Goal: Transaction & Acquisition: Download file/media

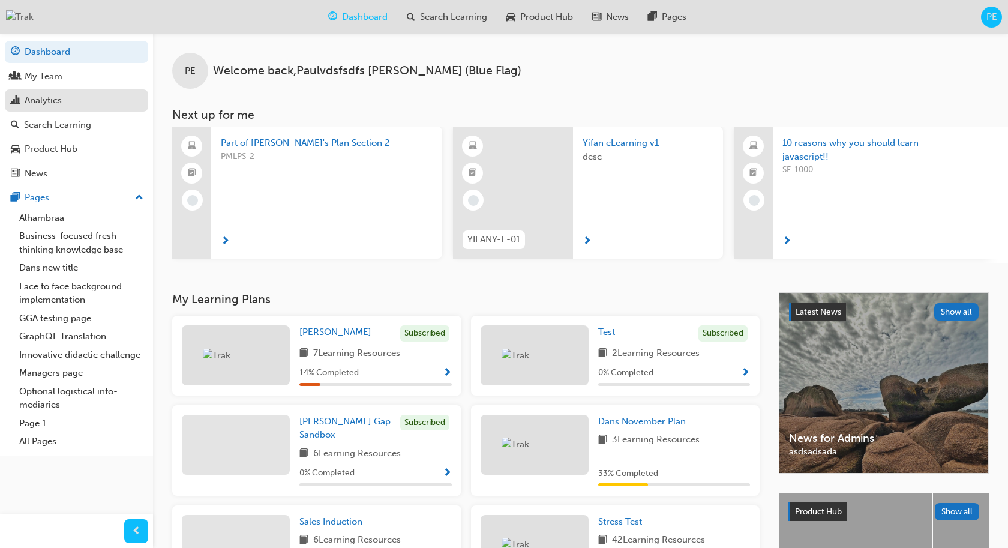
click at [60, 100] on div "Analytics" at bounding box center [43, 101] width 37 height 14
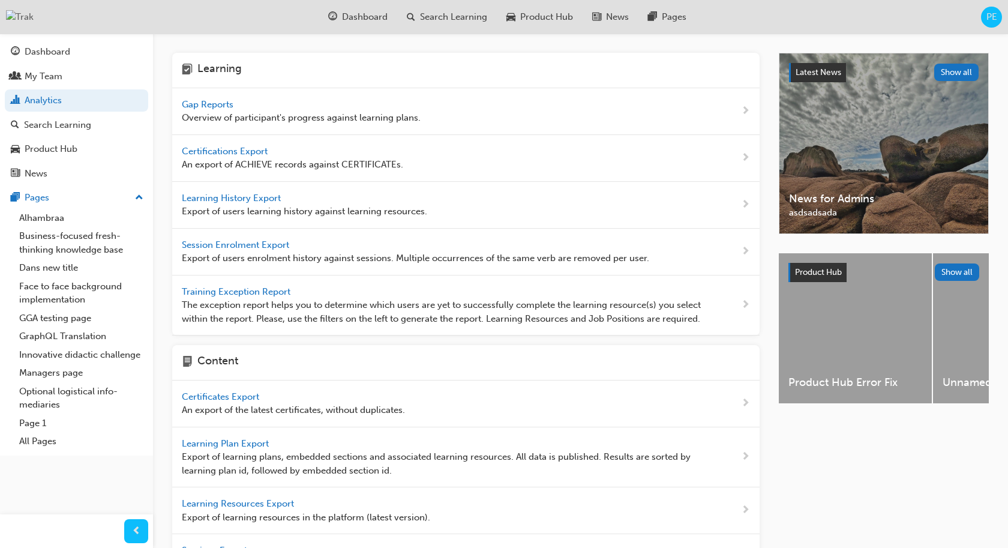
click at [267, 200] on span "Learning History Export" at bounding box center [232, 198] width 101 height 11
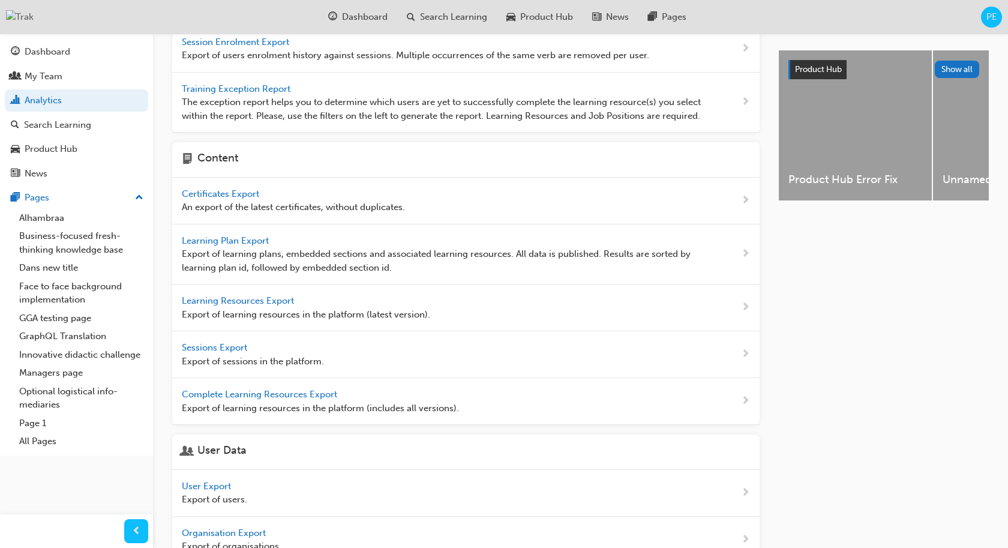
scroll to position [205, 0]
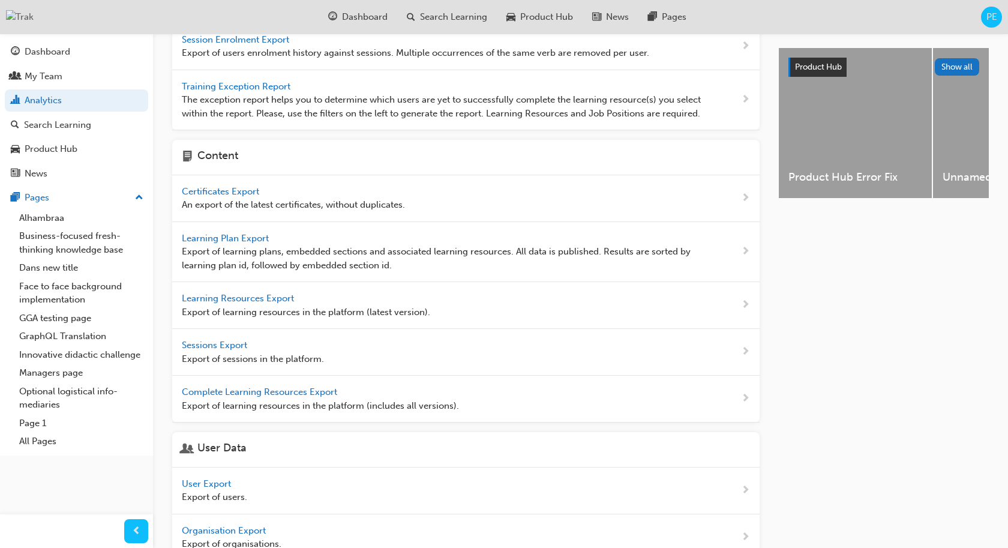
click at [259, 301] on span "Learning Resources Export" at bounding box center [239, 298] width 115 height 11
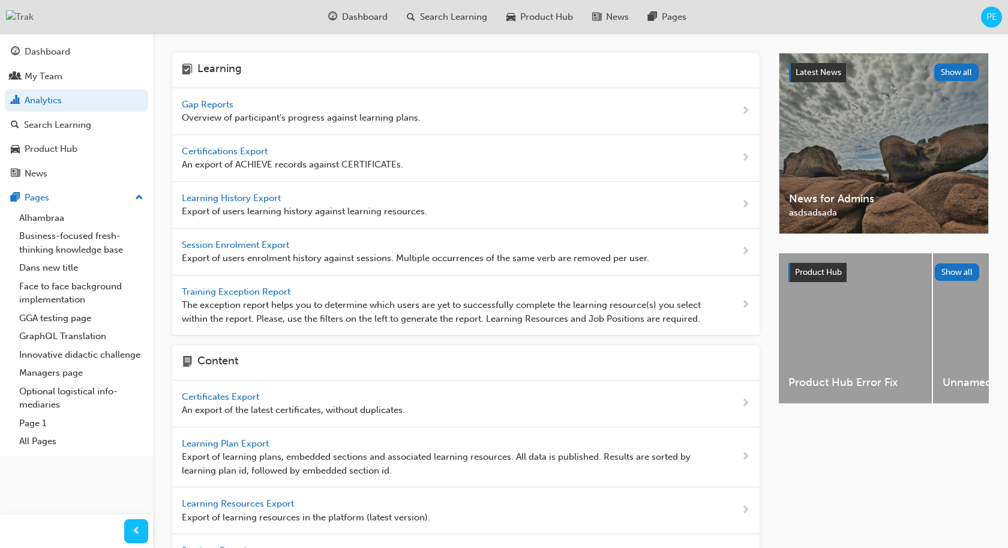
scroll to position [205, 0]
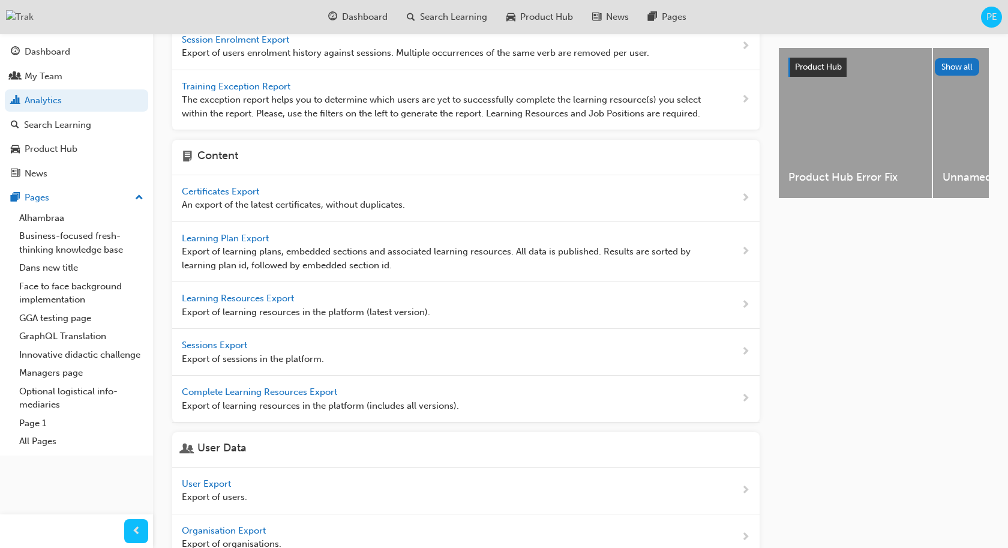
click at [254, 238] on span "Learning Plan Export" at bounding box center [226, 238] width 89 height 11
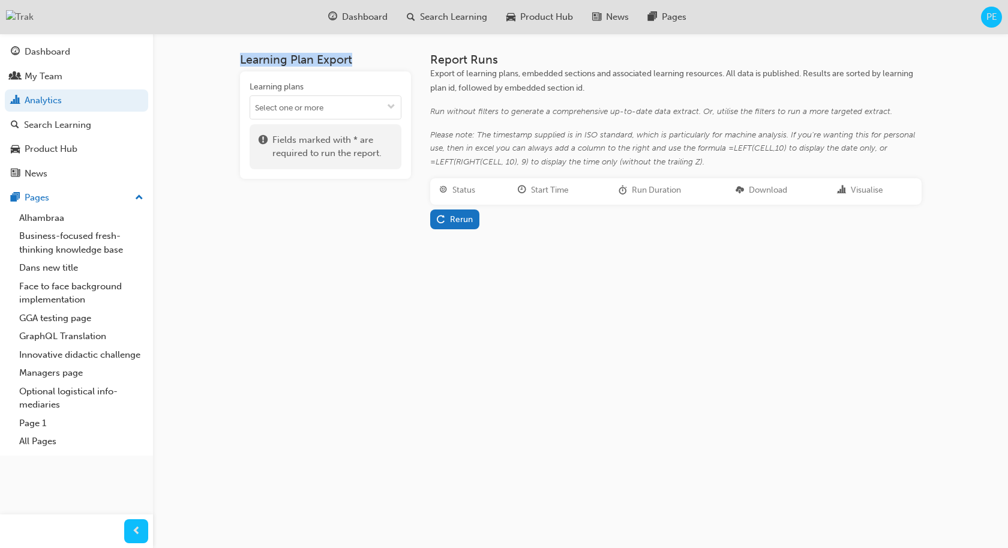
drag, startPoint x: 355, startPoint y: 64, endPoint x: 241, endPoint y: 64, distance: 113.4
click at [241, 64] on h3 "Learning Plan Export" at bounding box center [325, 60] width 171 height 14
copy h3 "Learning Plan Export"
